Goal: Information Seeking & Learning: Learn about a topic

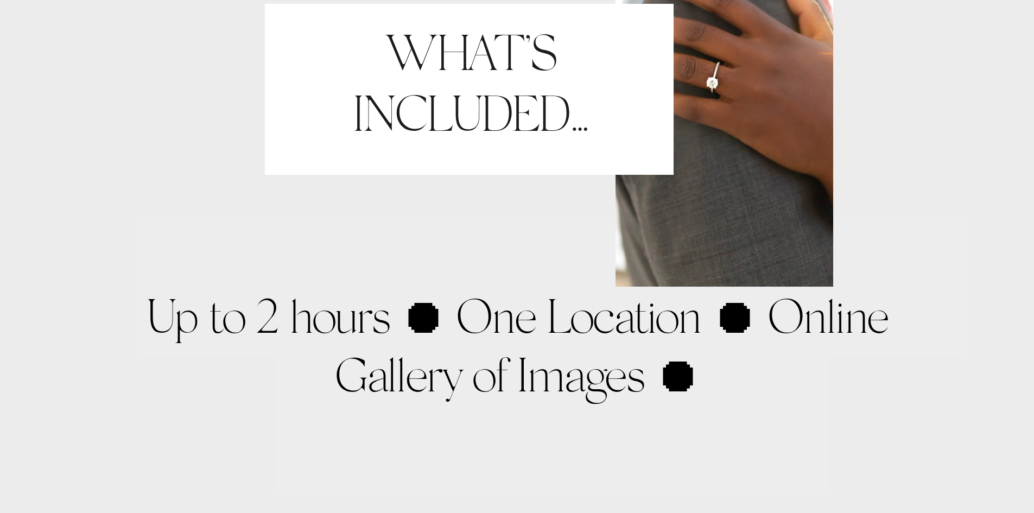
scroll to position [1710, 0]
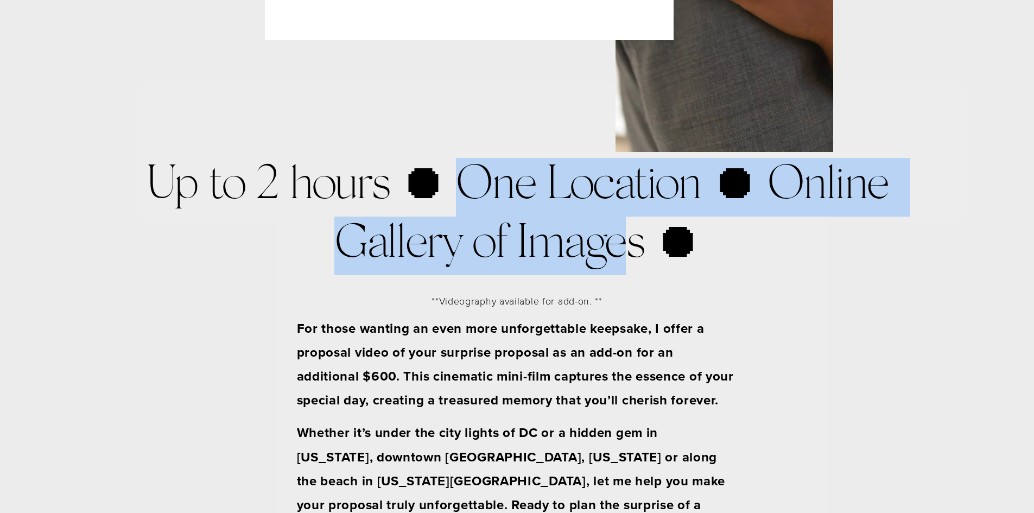
drag, startPoint x: 481, startPoint y: 191, endPoint x: 636, endPoint y: 269, distance: 173.6
click at [628, 267] on h2 "Up to 2 hours ⏺ One Location ⏺ Online Gallery of Images ⏺" at bounding box center [517, 216] width 760 height 117
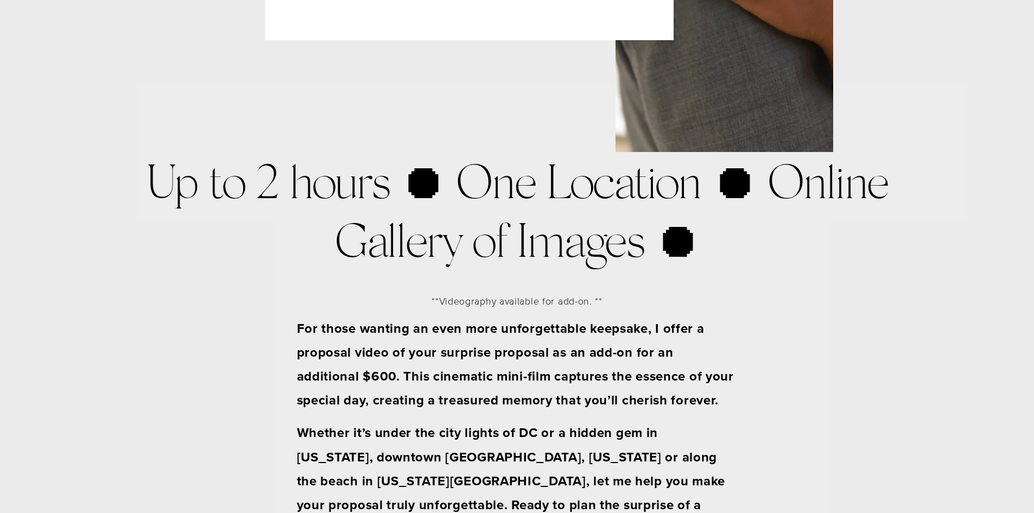
click at [639, 308] on p "**Videography available for add-on. **" at bounding box center [517, 301] width 760 height 17
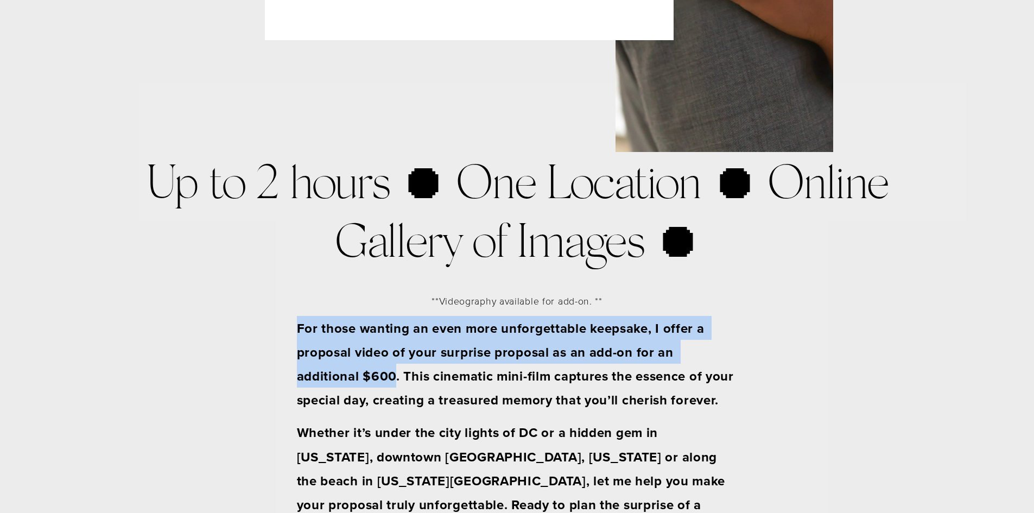
drag, startPoint x: 312, startPoint y: 329, endPoint x: 395, endPoint y: 372, distance: 94.0
click at [395, 372] on div "WHAT’S INCLUDED… Up to 2 hours ⏺ One Location ⏺ Online Gallery of Images ⏺ **Vi…" at bounding box center [517, 171] width 1034 height 872
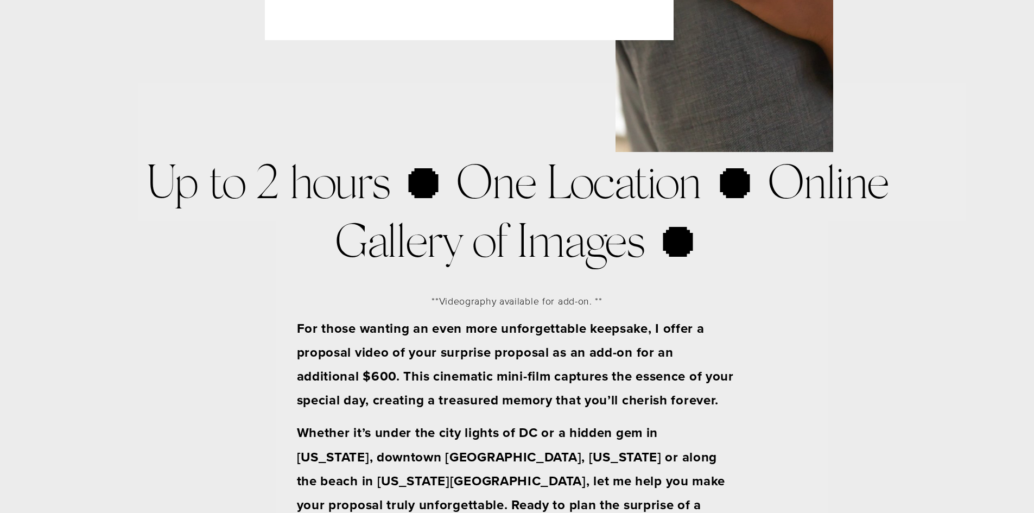
click at [419, 397] on strong "For those wanting an even more unforgettable keepsake, I offer a proposal video…" at bounding box center [517, 364] width 441 height 91
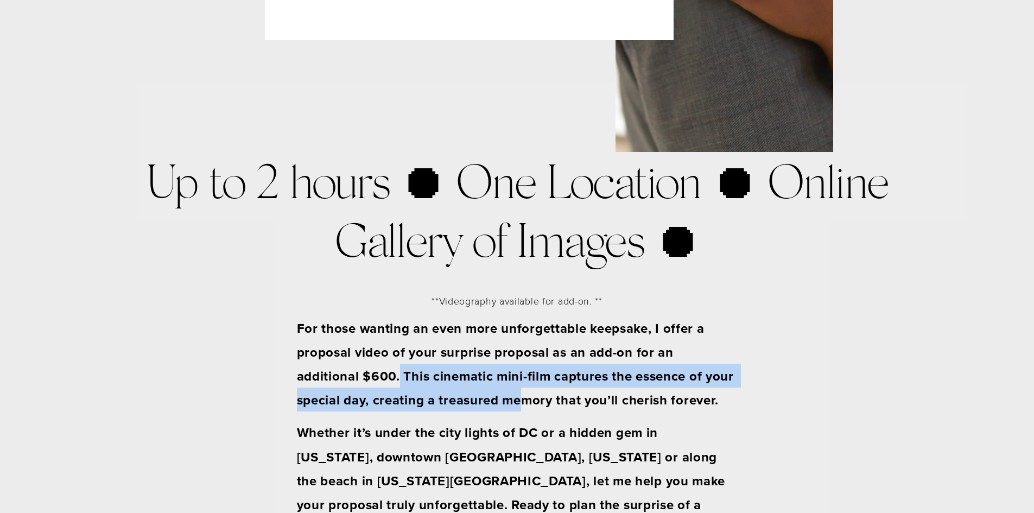
drag, startPoint x: 401, startPoint y: 374, endPoint x: 532, endPoint y: 418, distance: 138.0
click at [529, 407] on strong "For those wanting an even more unforgettable keepsake, I offer a proposal video…" at bounding box center [517, 364] width 441 height 91
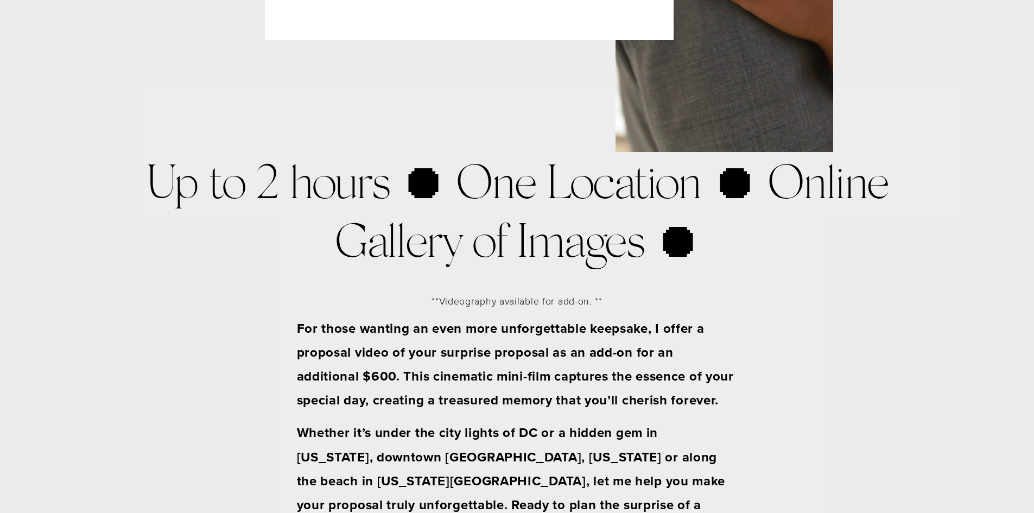
click at [533, 421] on div "For those wanting an even more unforgettable keepsake, I offer a proposal video…" at bounding box center [517, 428] width 441 height 225
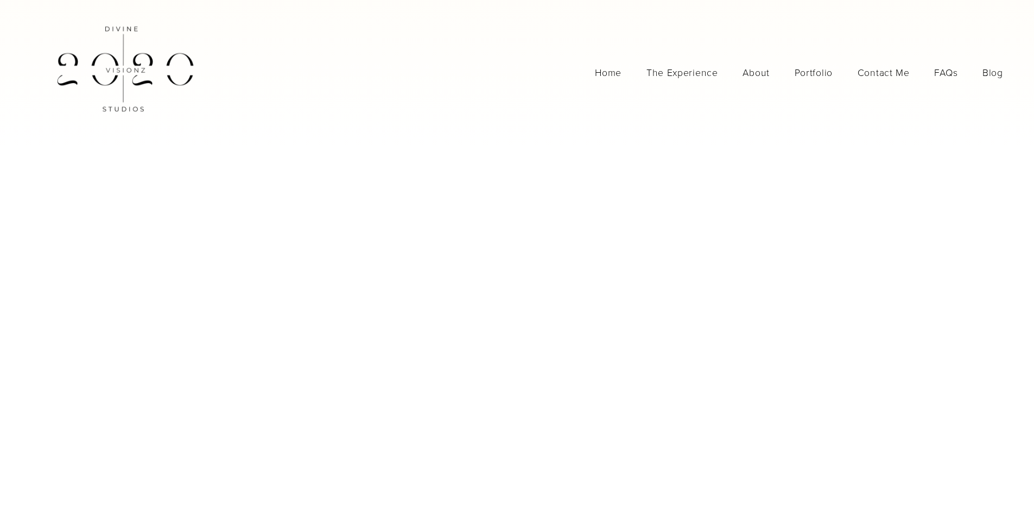
scroll to position [0, 0]
click at [753, 74] on link "About" at bounding box center [756, 74] width 27 height 19
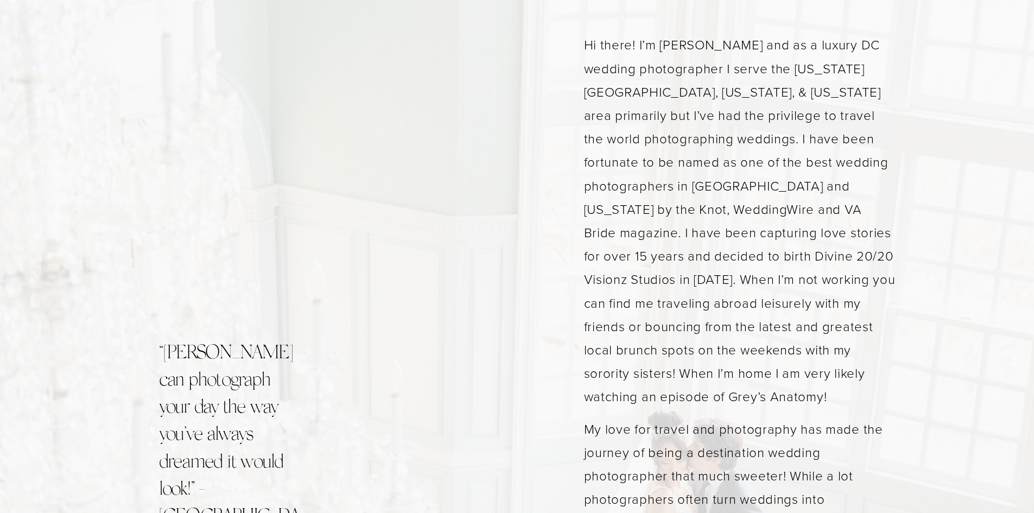
scroll to position [855, 0]
